Goal: Communication & Community: Ask a question

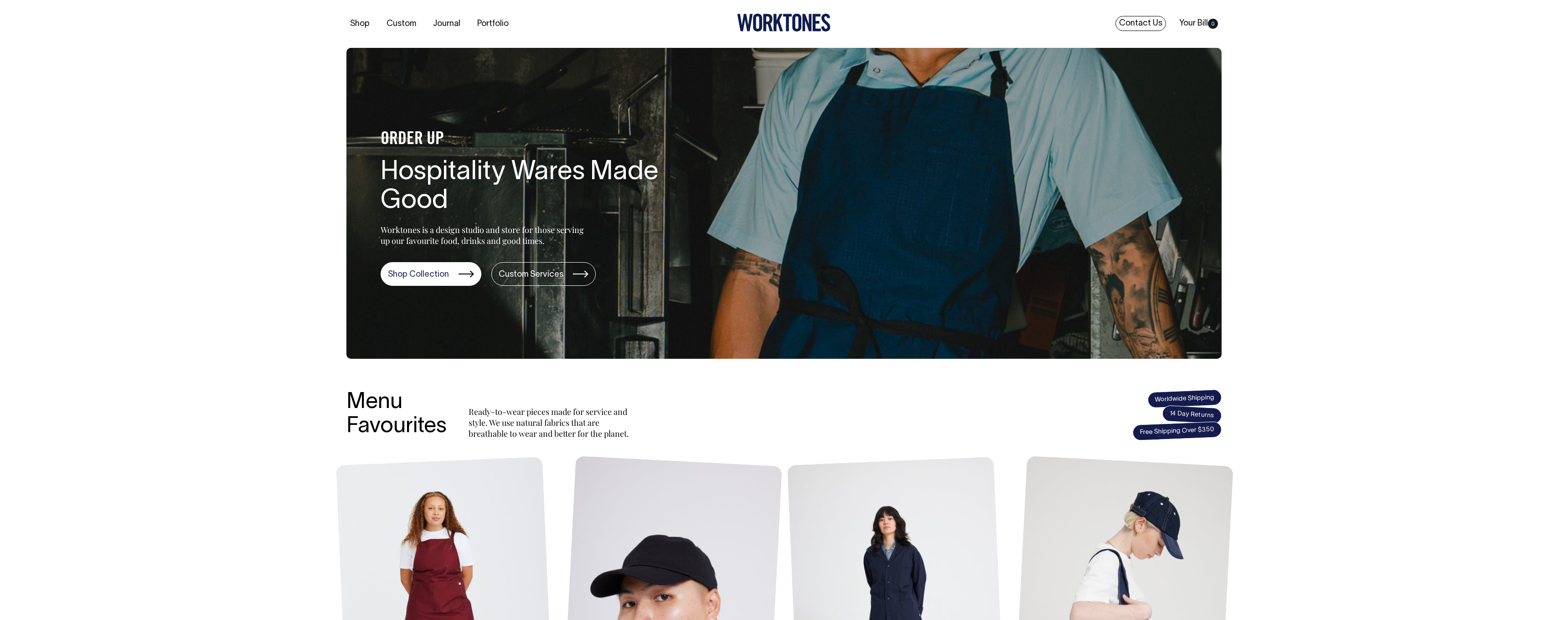
click at [1125, 22] on link "Contact Us" at bounding box center [1140, 23] width 51 height 15
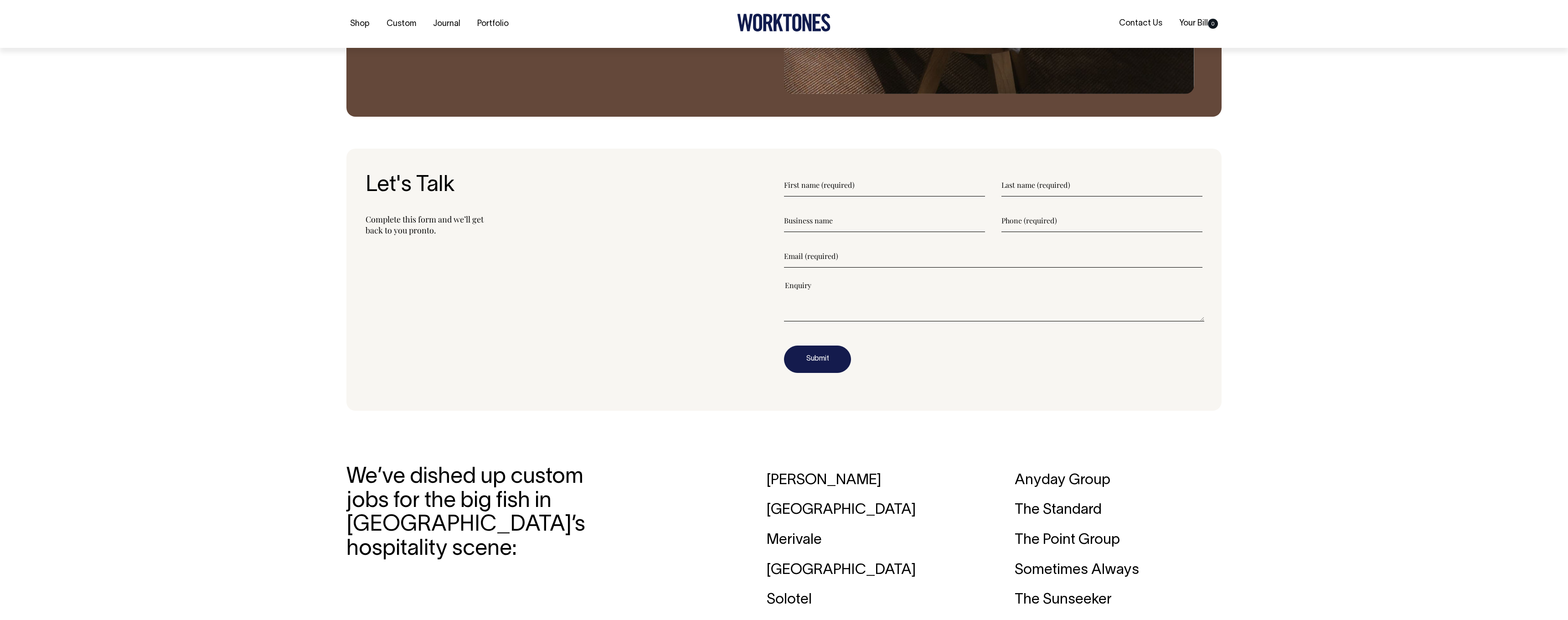
scroll to position [1131, 0]
click at [805, 183] on input"] "text" at bounding box center [884, 185] width 201 height 23
type input"] "[PERSON_NAME]"
type input"] "Kullr"
type input"] "Efendy Group"
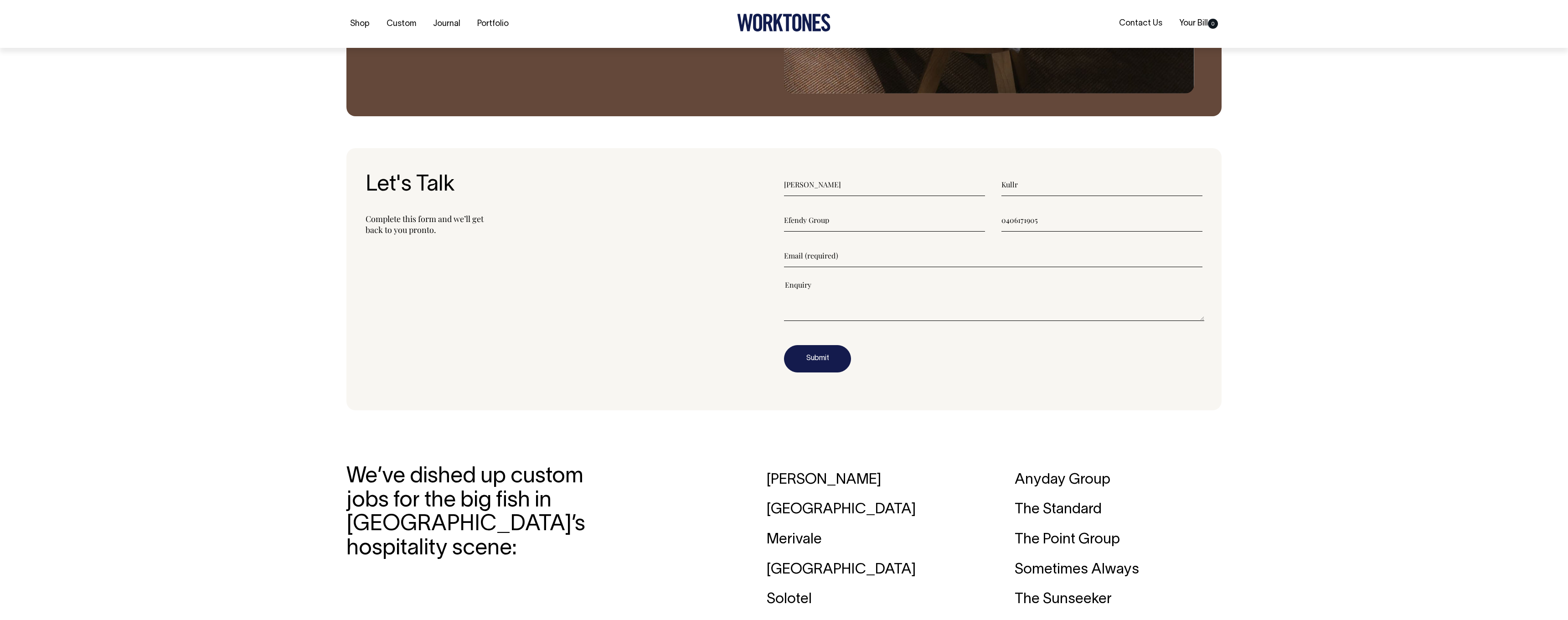
scroll to position [1131, 1]
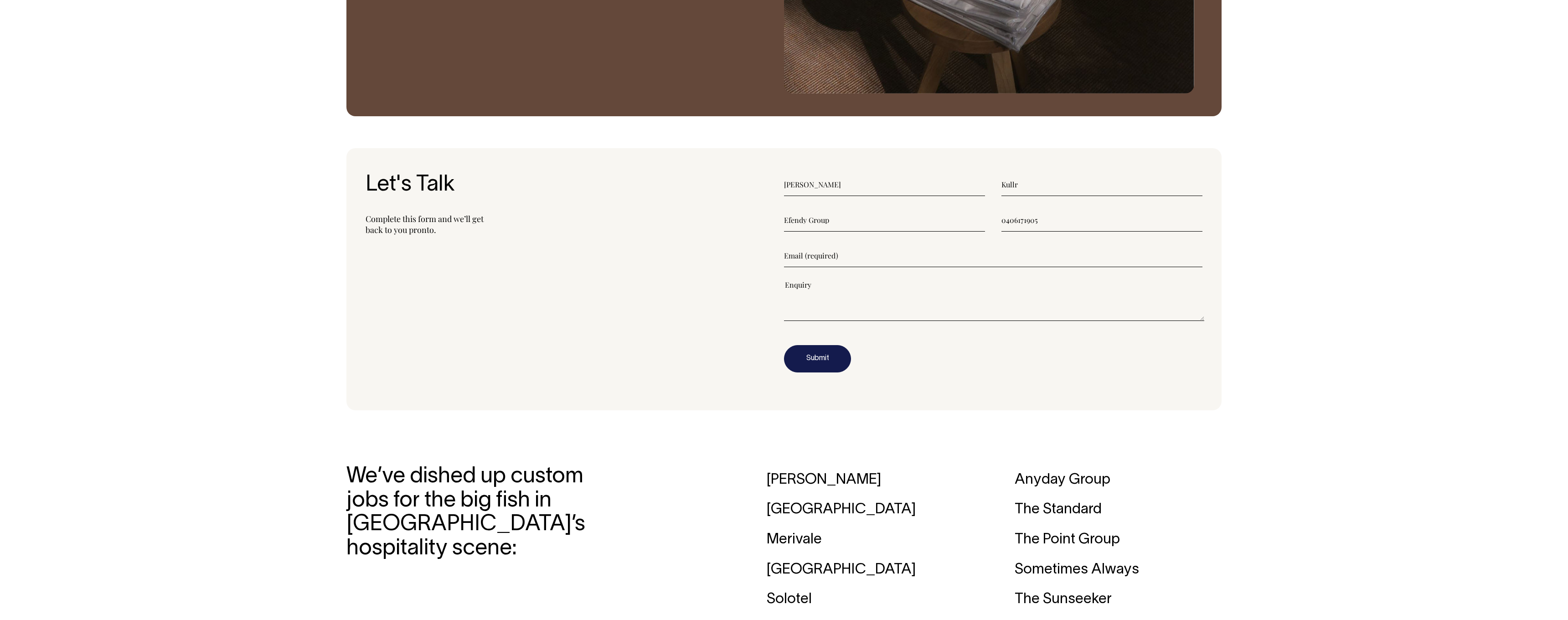
type input"] "0406171905"
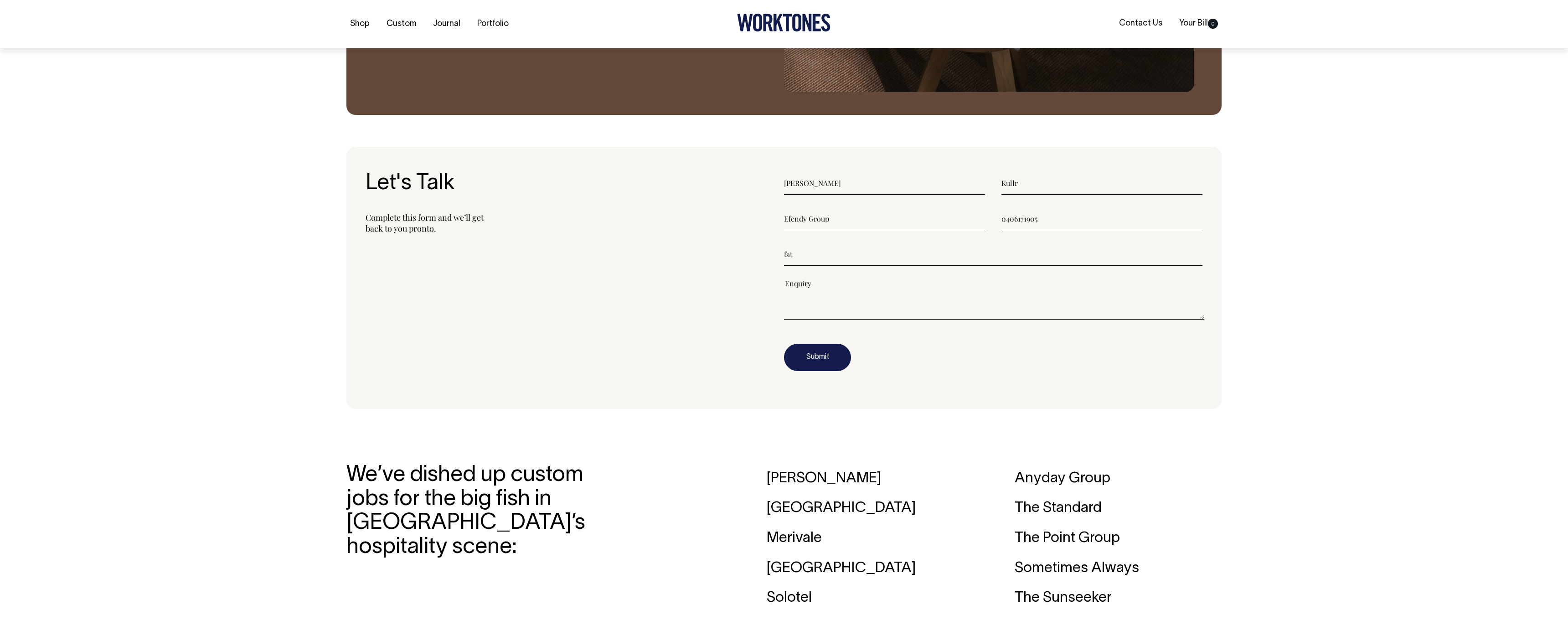
scroll to position [1133, 0]
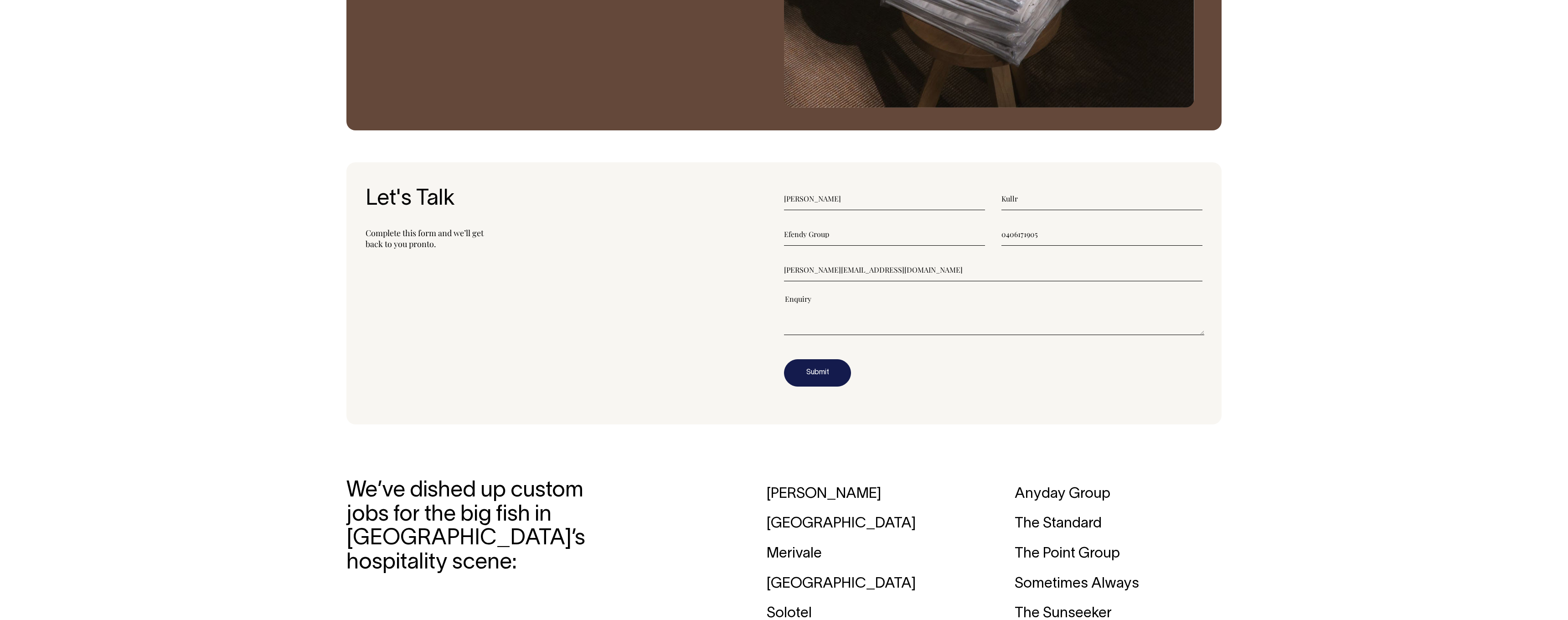
type input"] "[PERSON_NAME][EMAIL_ADDRESS][DOMAIN_NAME]"
click at [886, 320] on textarea"] at bounding box center [994, 314] width 420 height 41
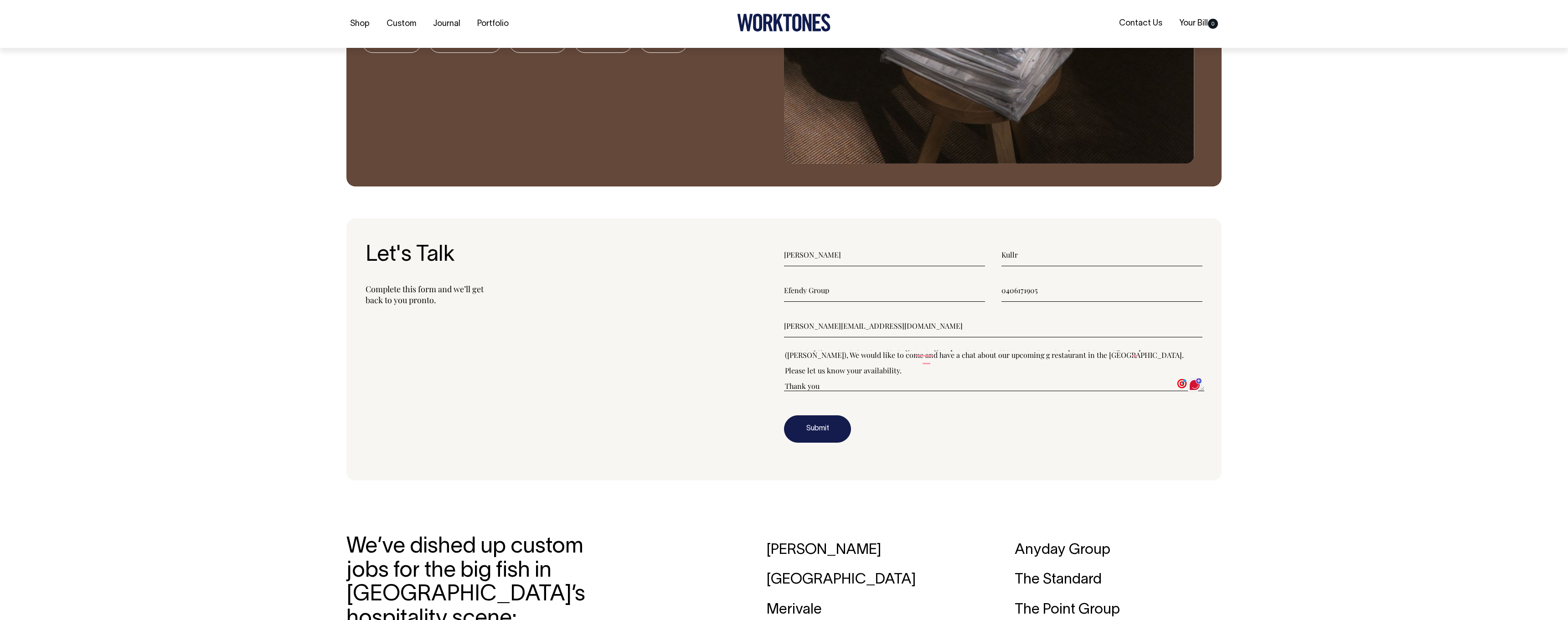
scroll to position [1062, 0]
click at [931, 365] on textarea"] "Hello Guys, I was there a few weeks ago that I got aprons for the restaurant we…" at bounding box center [994, 370] width 420 height 41
click at [880, 410] on div "Looks good" at bounding box center [908, 414] width 99 height 10
type textarea"] "Hello Guys, I was there a few weeks ago when I got aprons for the restaurant we…"
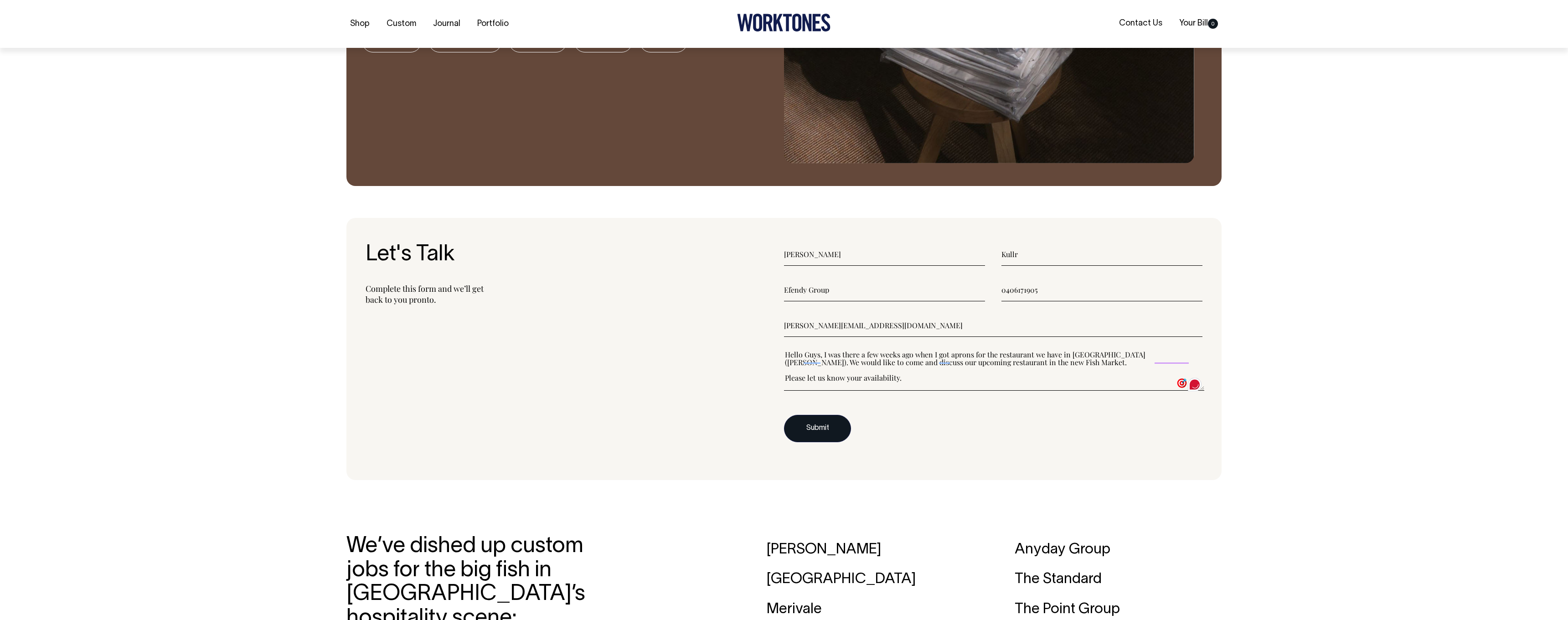
click at [820, 435] on button "Submit" at bounding box center [817, 428] width 67 height 27
click at [827, 432] on button "Submit" at bounding box center [817, 428] width 67 height 27
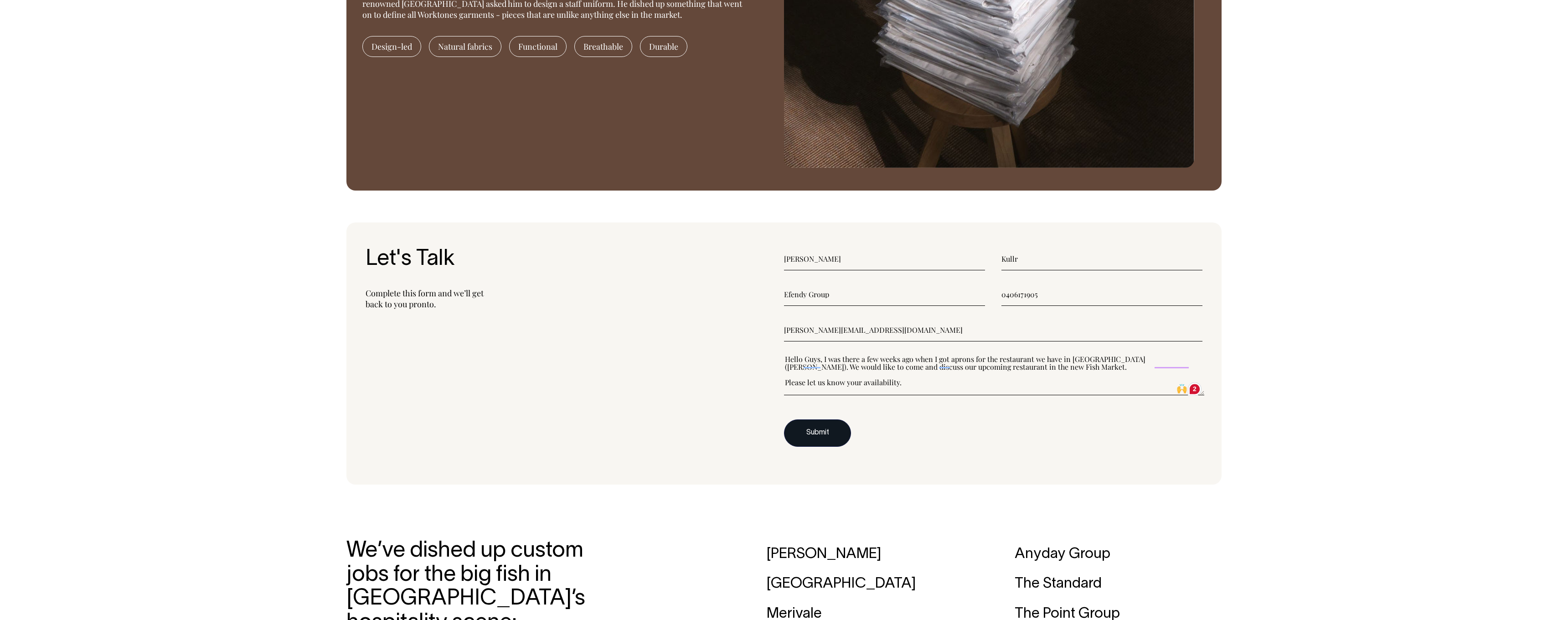
scroll to position [1055, 0]
